Goal: Information Seeking & Learning: Learn about a topic

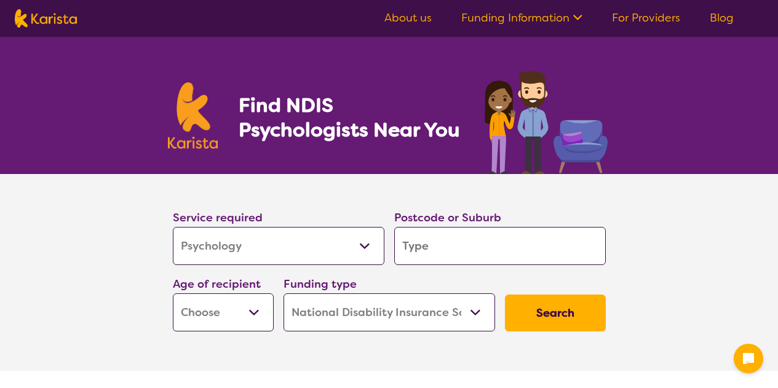
select select "Psychology"
select select "NDIS"
select select "Psychology"
select select "NDIS"
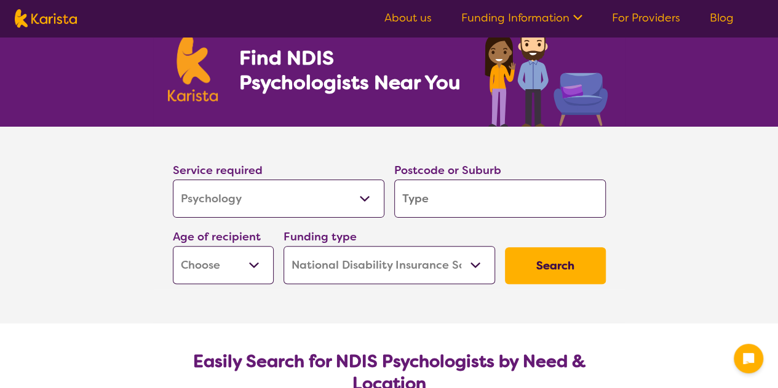
scroll to position [50, 0]
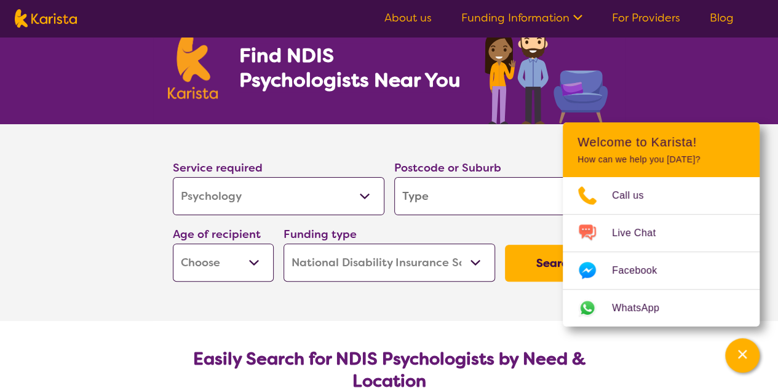
click at [428, 188] on input "search" at bounding box center [500, 196] width 212 height 38
type input "2049"
click at [66, 242] on section "Service required Allied Health Assistant Assessment ([MEDICAL_DATA] or [MEDICAL…" at bounding box center [389, 222] width 778 height 197
click at [539, 269] on button "Search" at bounding box center [555, 263] width 101 height 37
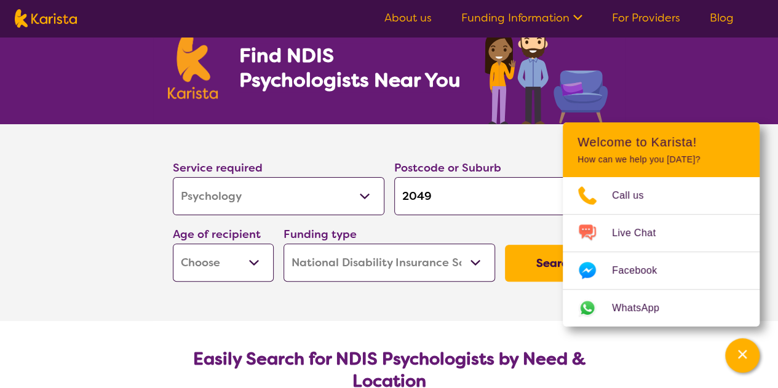
click at [253, 261] on select "Early Childhood - 0 to 9 Child - 10 to 11 Adolescent - 12 to 17 Adult - 18 to 6…" at bounding box center [223, 263] width 101 height 38
select select "AS"
click at [173, 244] on select "Early Childhood - 0 to 9 Child - 10 to 11 Adolescent - 12 to 17 Adult - 18 to 6…" at bounding box center [223, 263] width 101 height 38
select select "AS"
click at [542, 263] on button "Search" at bounding box center [555, 263] width 101 height 37
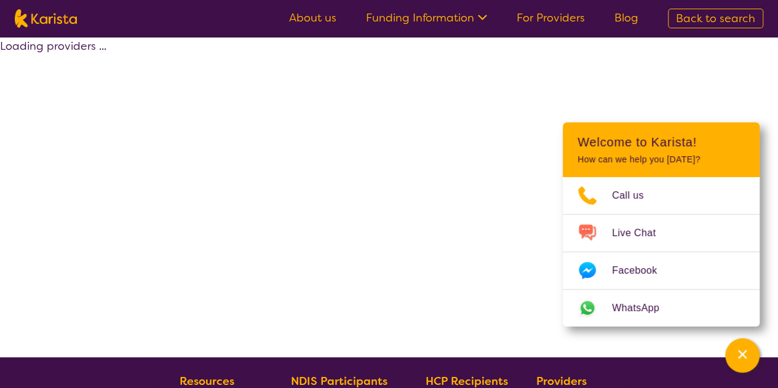
select select "by_score"
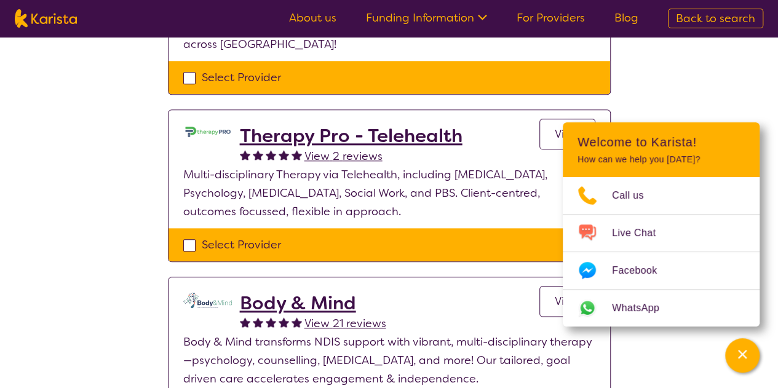
scroll to position [583, 0]
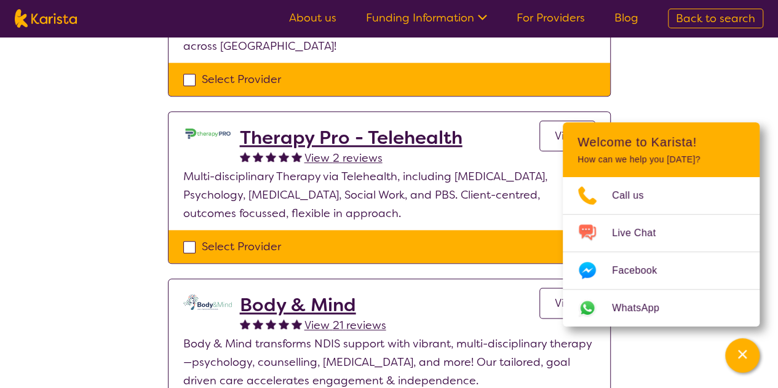
click at [316, 133] on h2 "Therapy Pro - Telehealth" at bounding box center [351, 138] width 223 height 22
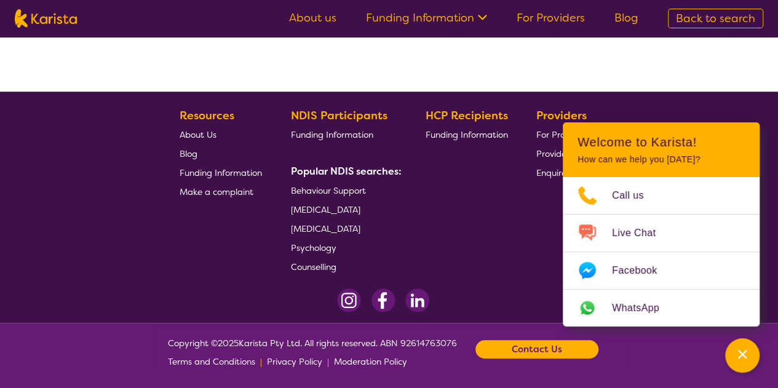
select select "by_score"
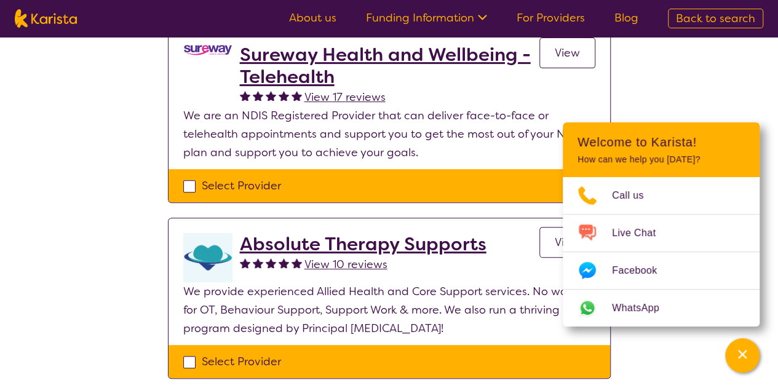
scroll to position [146, 0]
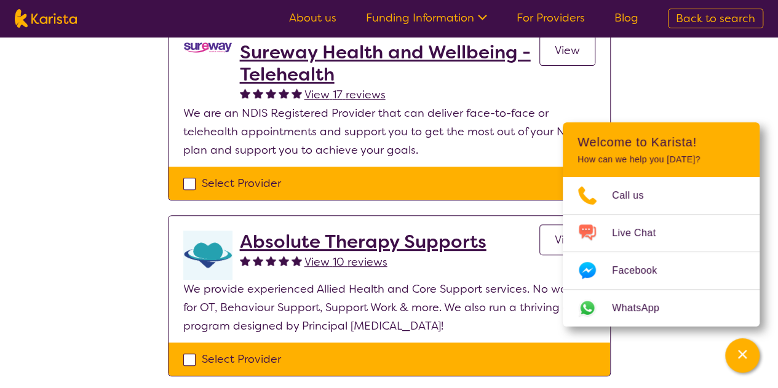
click at [290, 73] on h2 "Sureway Health and Wellbeing - Telehealth" at bounding box center [390, 63] width 300 height 44
